Goal: Check status

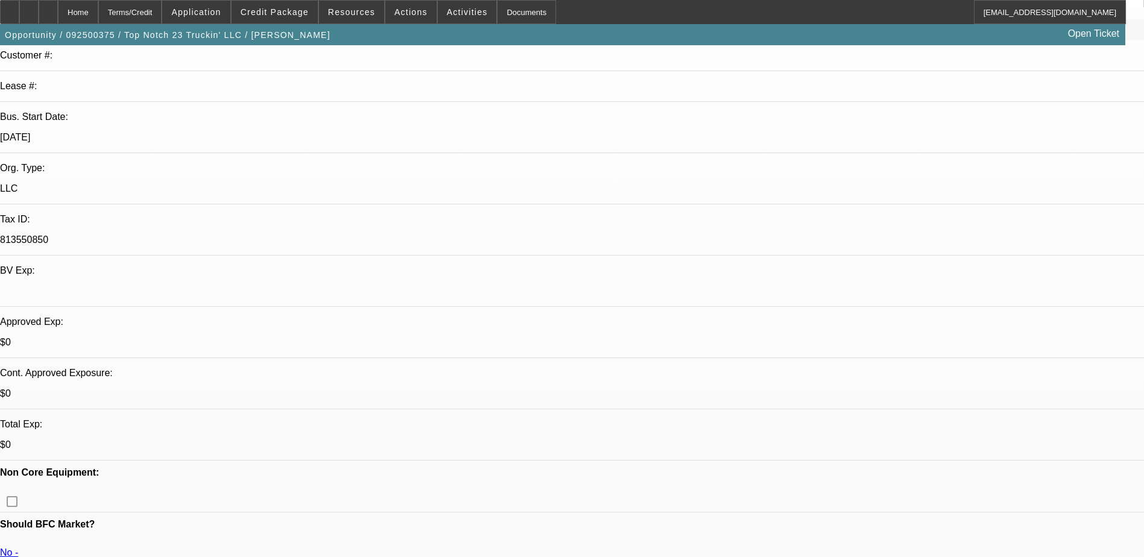
select select "0"
select select "2"
select select "0"
select select "5"
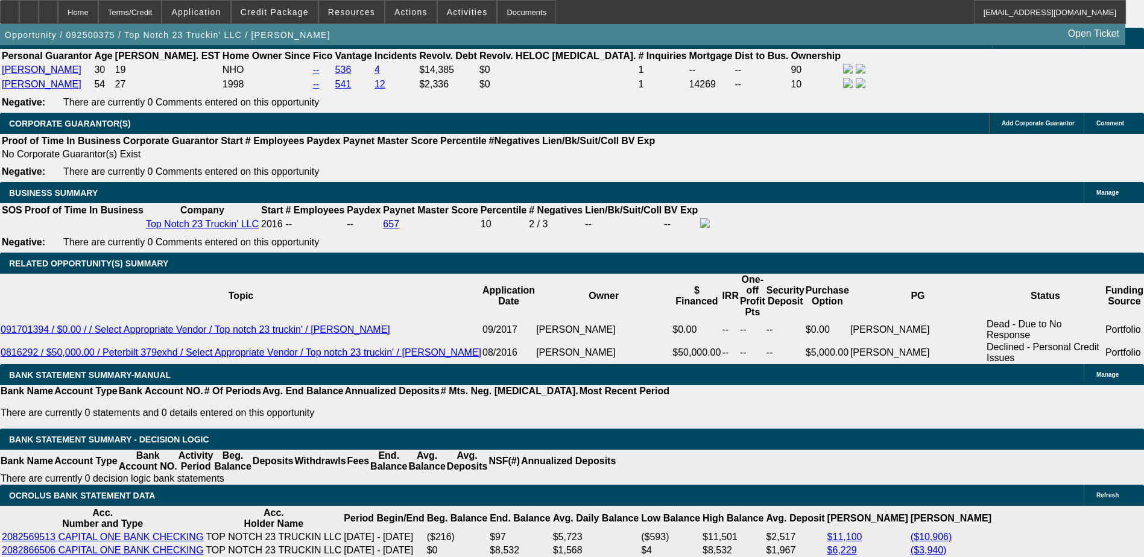
scroll to position [1759, 0]
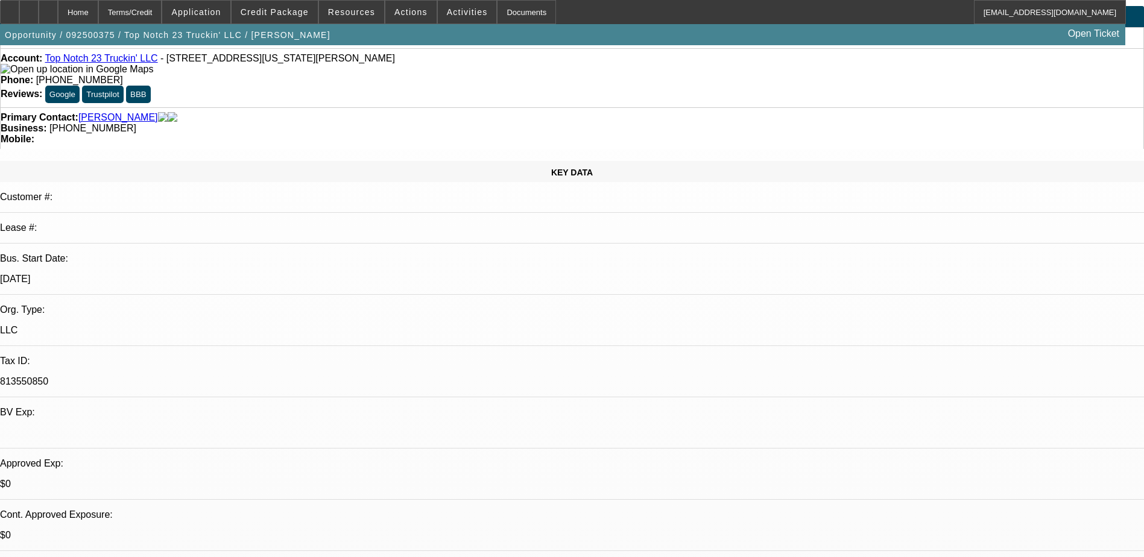
scroll to position [60, 0]
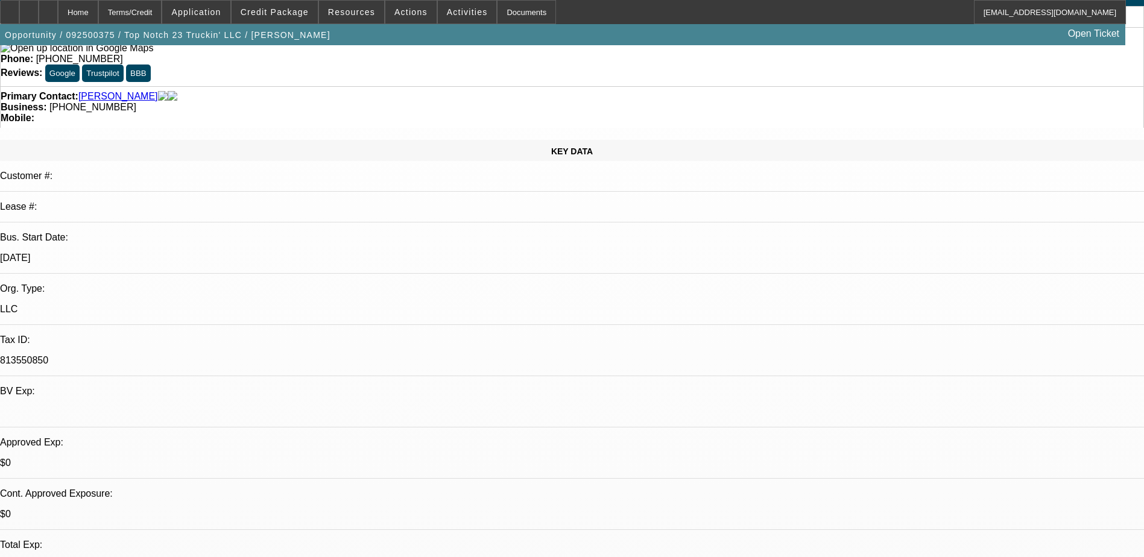
drag, startPoint x: 185, startPoint y: 347, endPoint x: 654, endPoint y: 365, distance: 468.8
drag, startPoint x: 654, startPoint y: 365, endPoint x: 560, endPoint y: 368, distance: 93.5
drag, startPoint x: 134, startPoint y: 358, endPoint x: 479, endPoint y: 365, distance: 344.9
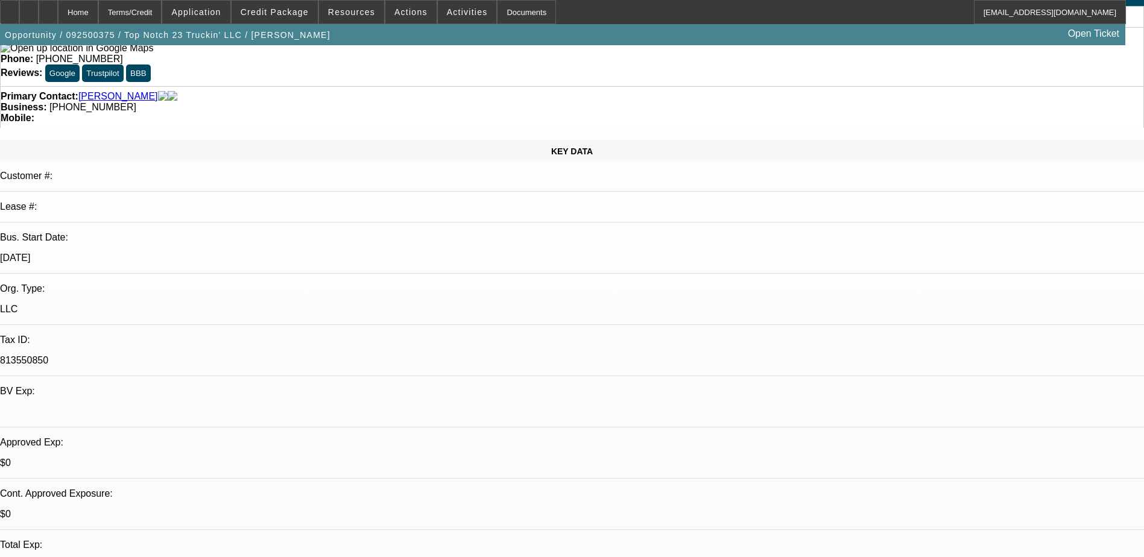
drag, startPoint x: 479, startPoint y: 365, endPoint x: 468, endPoint y: 365, distance: 10.2
drag, startPoint x: 467, startPoint y: 365, endPoint x: 521, endPoint y: 368, distance: 54.4
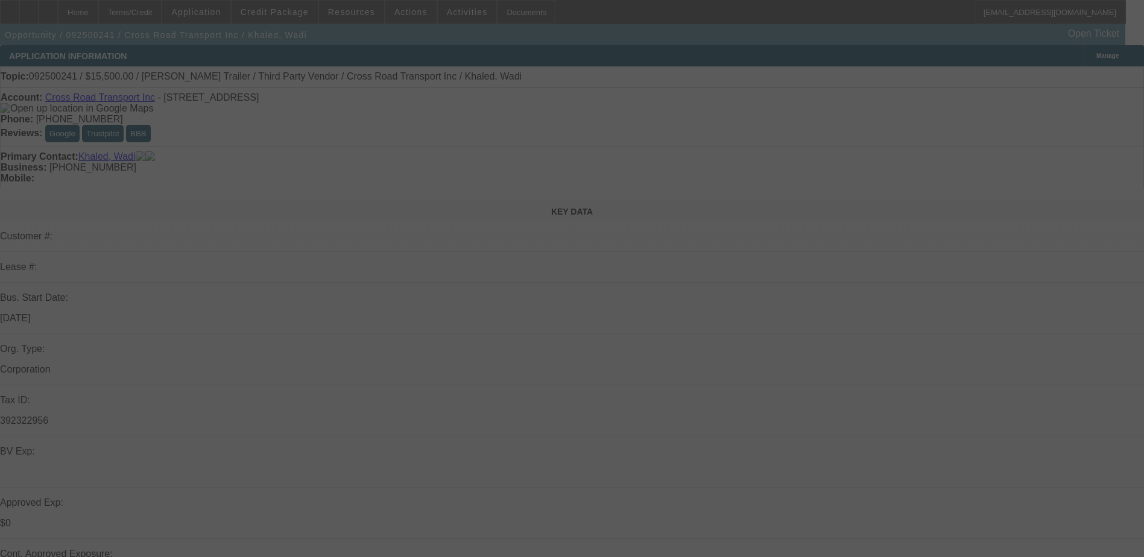
select select "0"
select select "0.1"
select select "4"
select select "0"
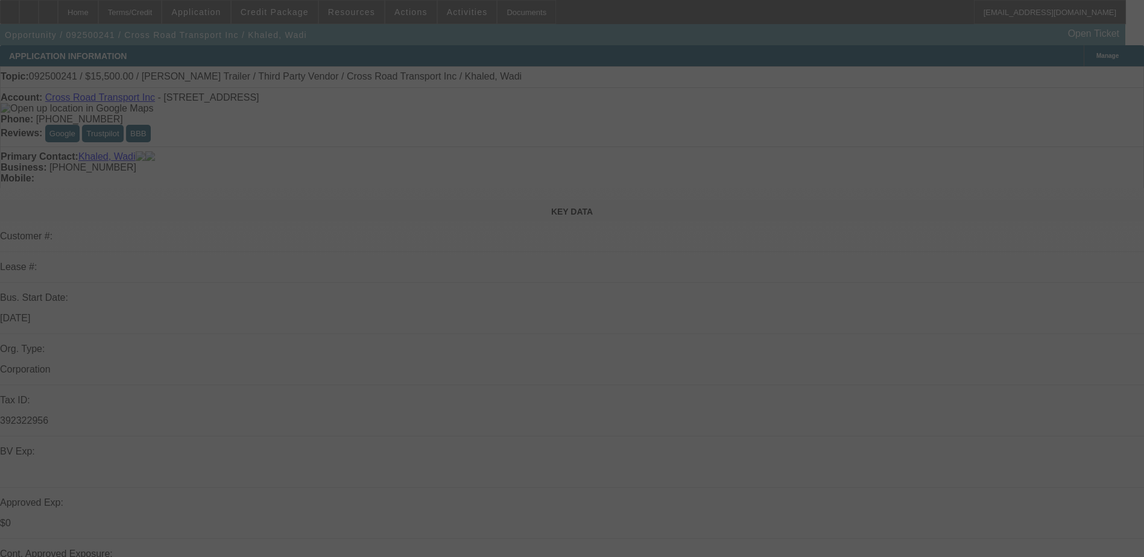
select select "2"
select select "0"
select select "5"
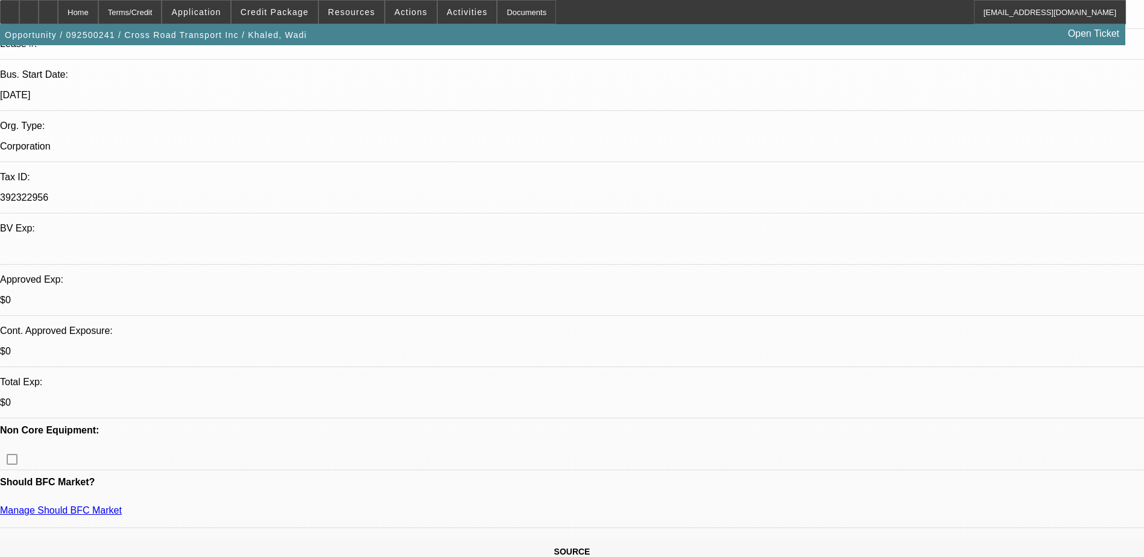
scroll to position [301, 0]
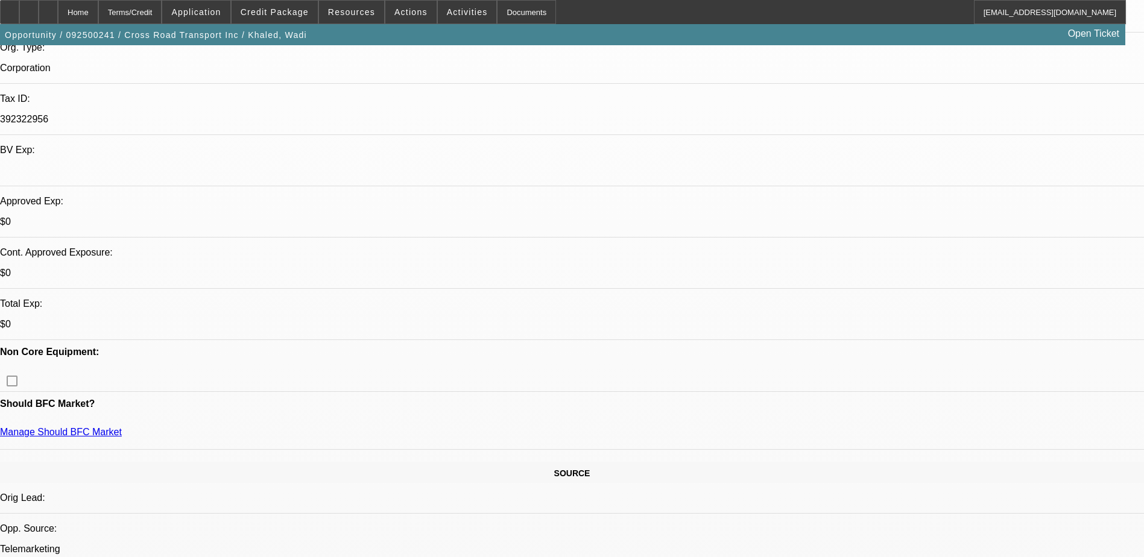
drag, startPoint x: 109, startPoint y: 121, endPoint x: 722, endPoint y: 125, distance: 613.1
drag, startPoint x: 722, startPoint y: 125, endPoint x: 610, endPoint y: 127, distance: 112.1
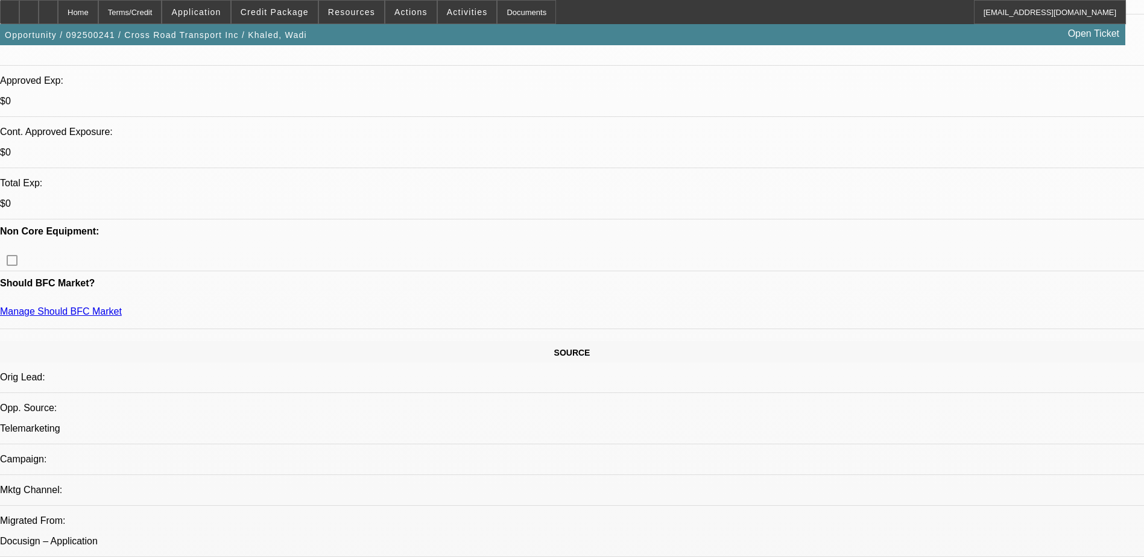
scroll to position [0, 0]
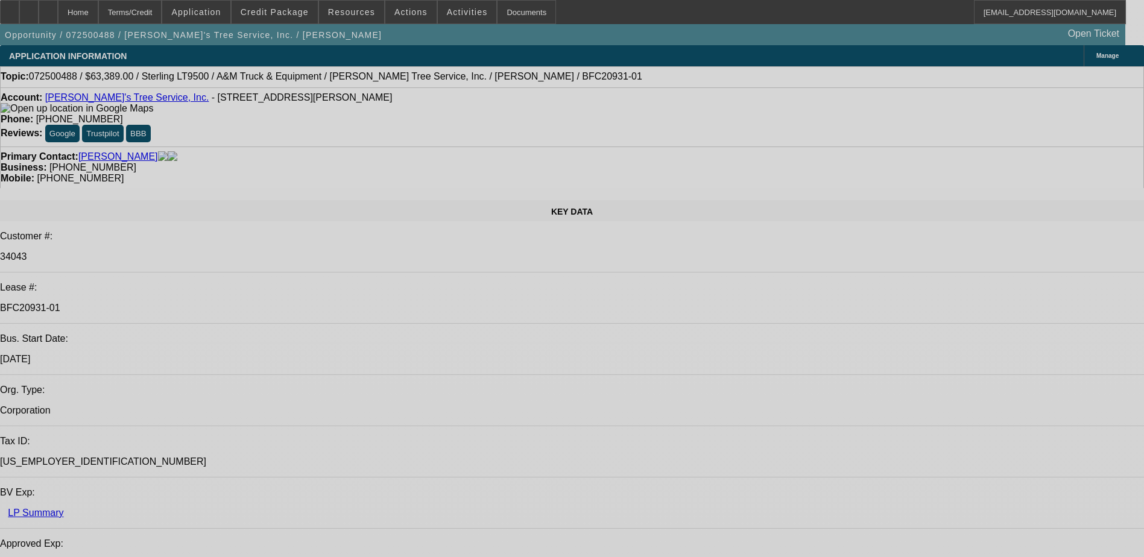
select select "0"
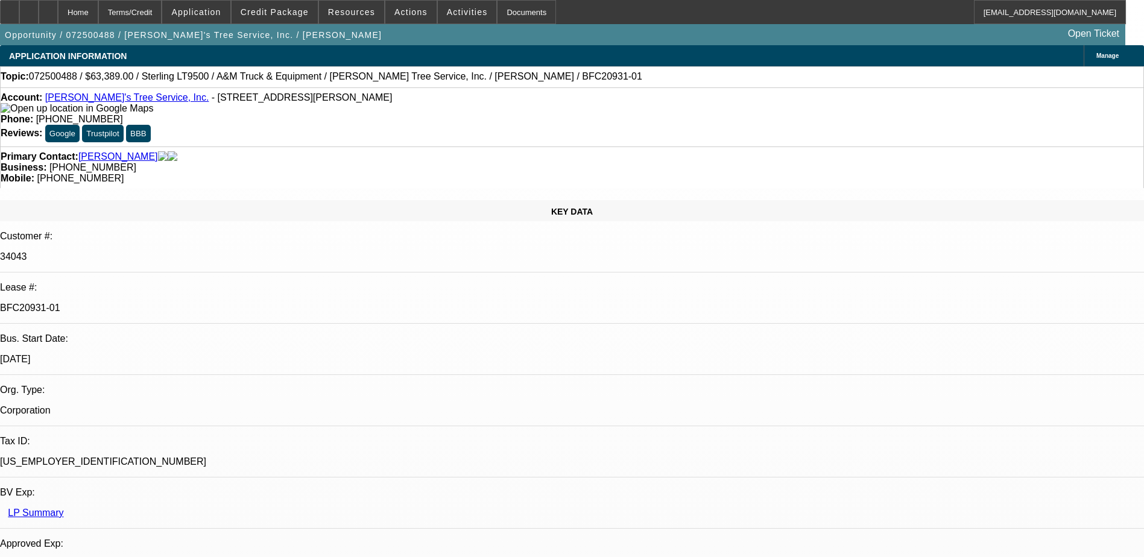
select select "2"
select select "0.1"
select select "0"
select select "2"
select select "0.1"
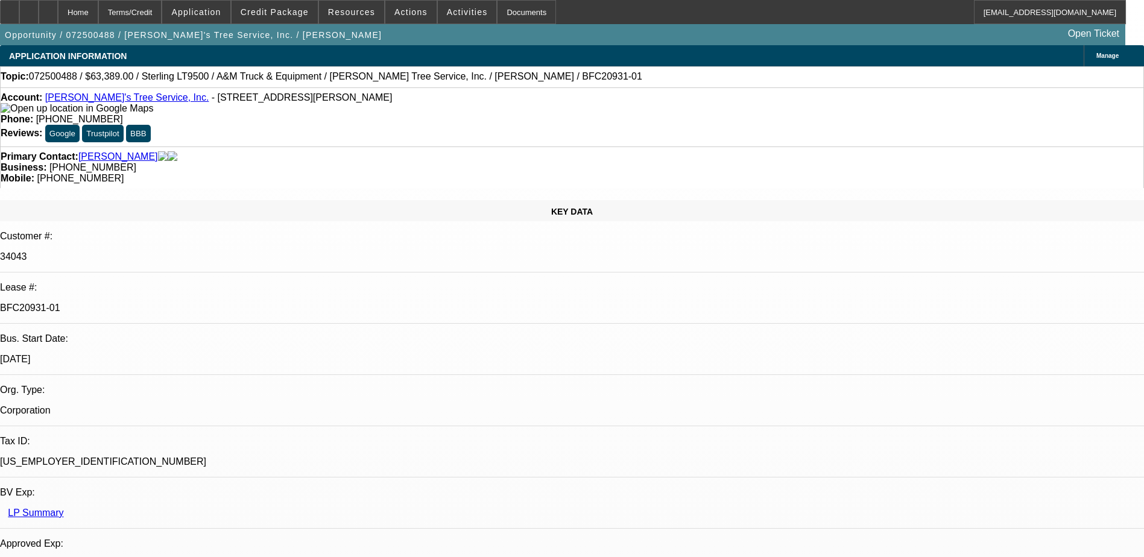
select select "0"
select select "2"
select select "0.1"
select select "0"
select select "2"
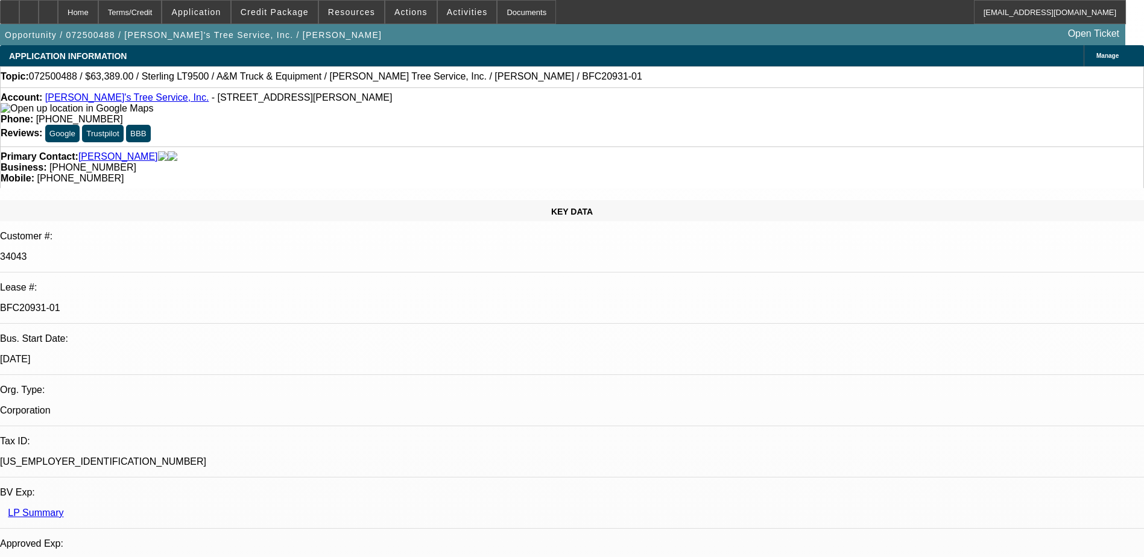
select select "0.1"
select select "1"
select select "2"
select select "4"
select select "1"
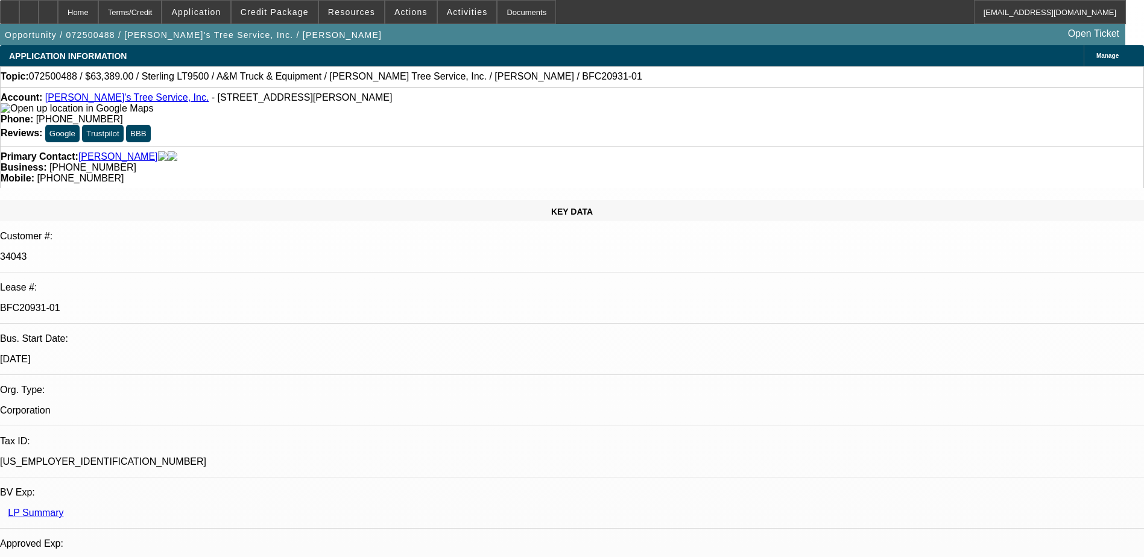
select select "2"
select select "4"
select select "1"
select select "2"
select select "4"
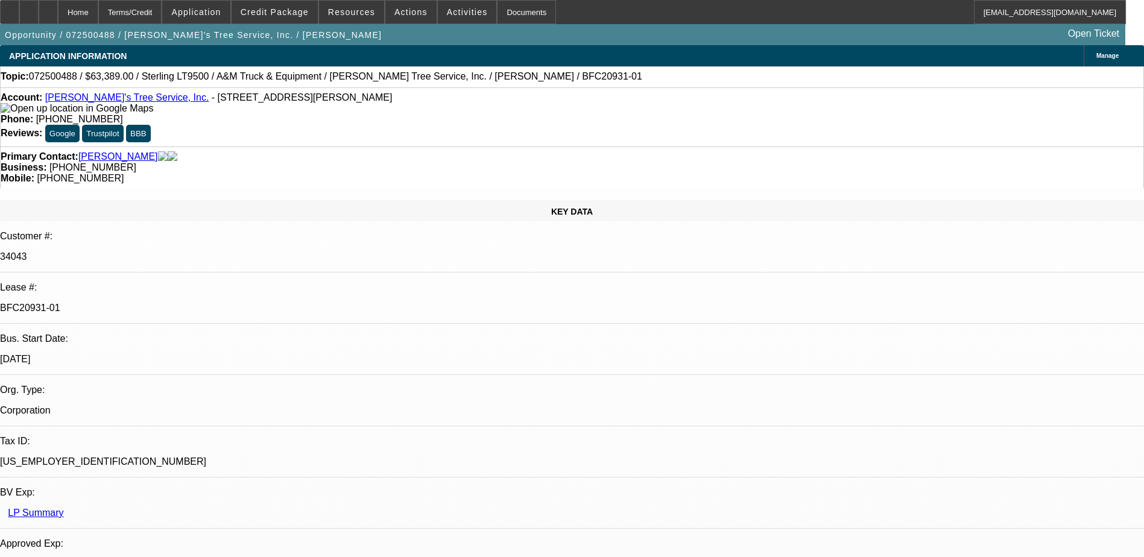
select select "1"
select select "2"
select select "4"
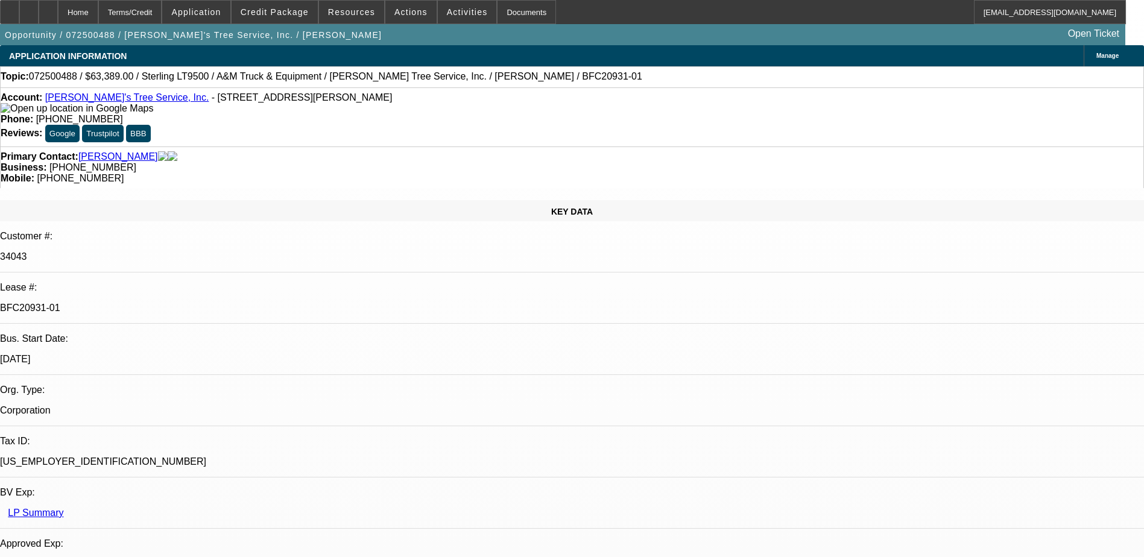
drag, startPoint x: 833, startPoint y: 411, endPoint x: 974, endPoint y: 409, distance: 141.1
drag, startPoint x: 974, startPoint y: 409, endPoint x: 953, endPoint y: 418, distance: 23.8
